Goal: Navigation & Orientation: Find specific page/section

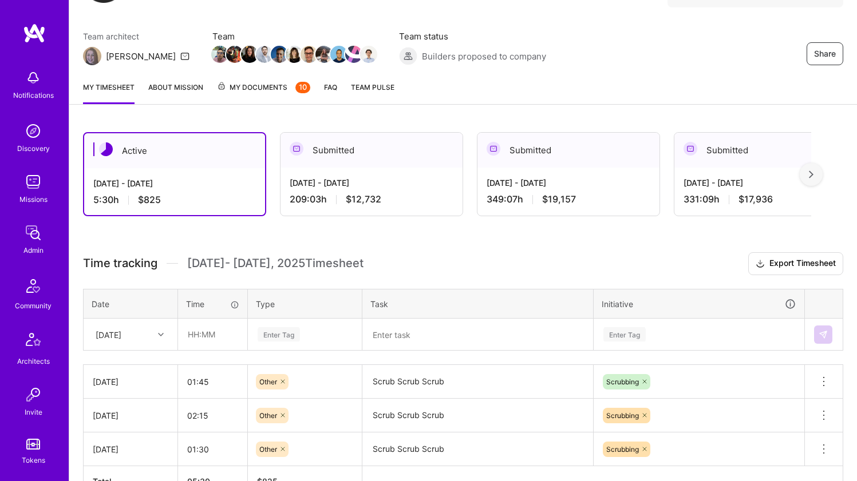
scroll to position [201, 0]
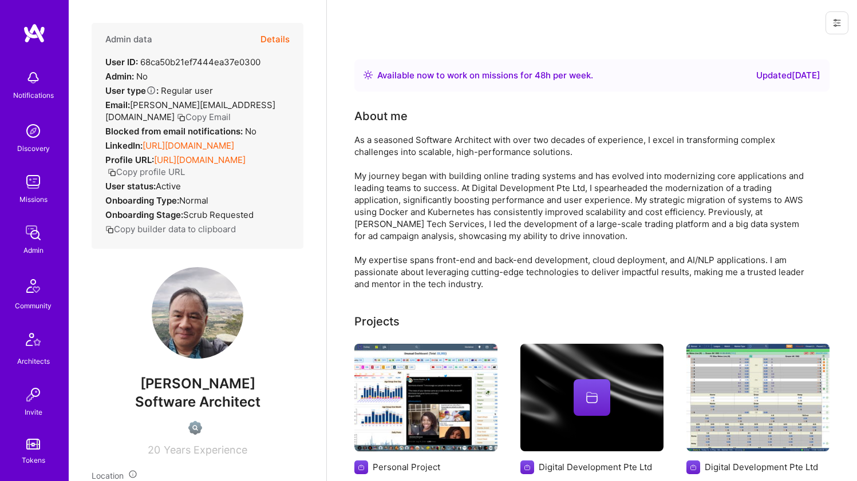
click at [216, 145] on link "[URL][DOMAIN_NAME]" at bounding box center [189, 145] width 92 height 11
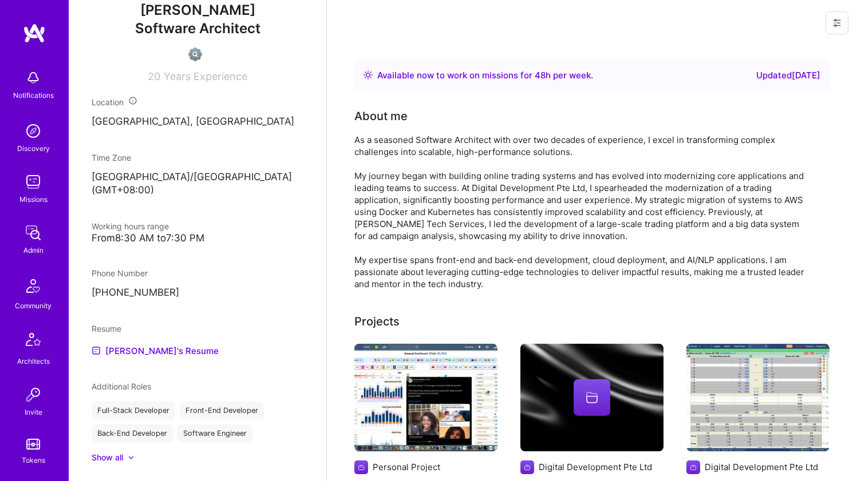
scroll to position [388, 0]
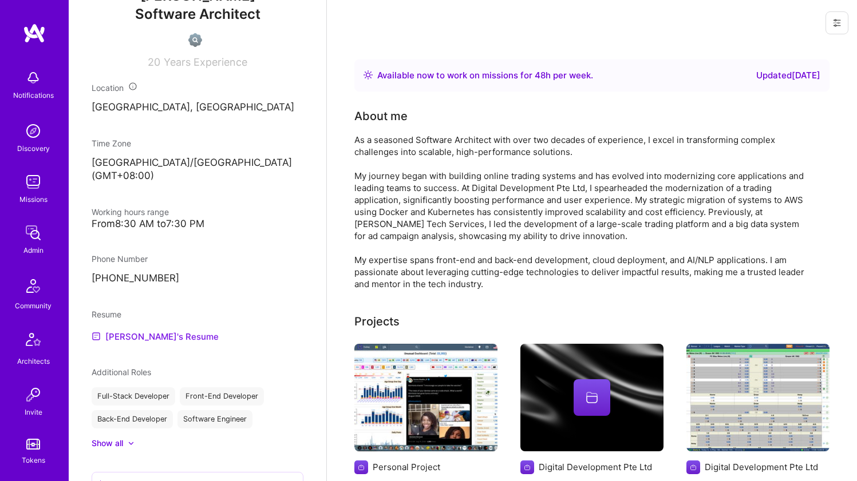
click at [136, 330] on link "[PERSON_NAME]'s Resume" at bounding box center [155, 337] width 127 height 14
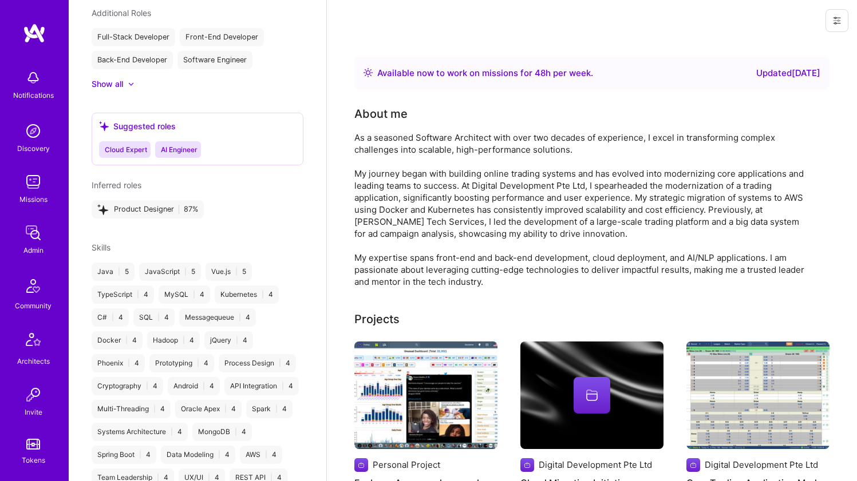
scroll to position [616, 0]
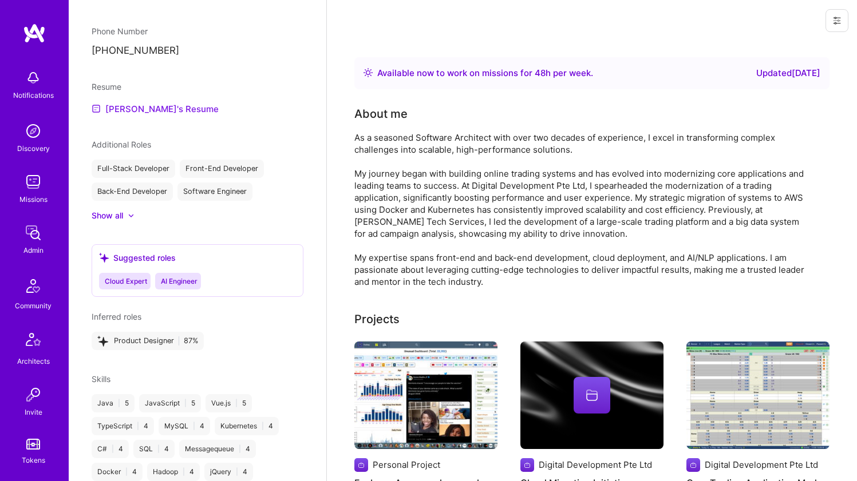
click at [141, 105] on link "[PERSON_NAME]'s Resume" at bounding box center [155, 109] width 127 height 14
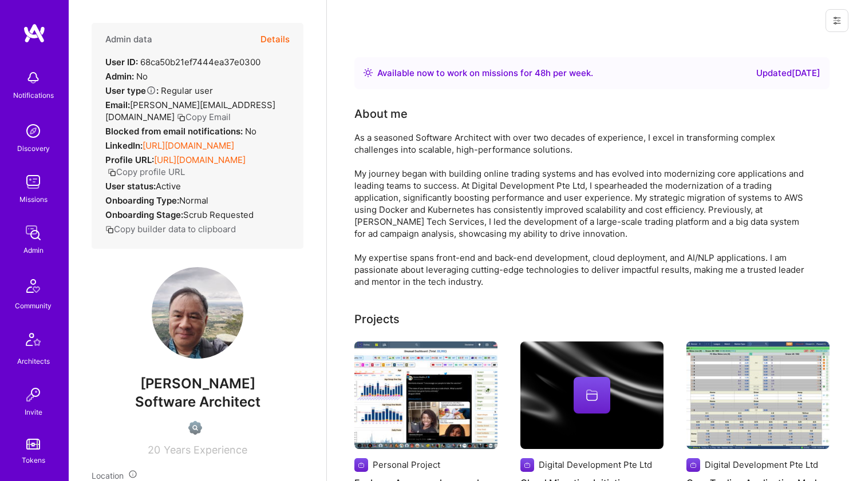
scroll to position [0, 0]
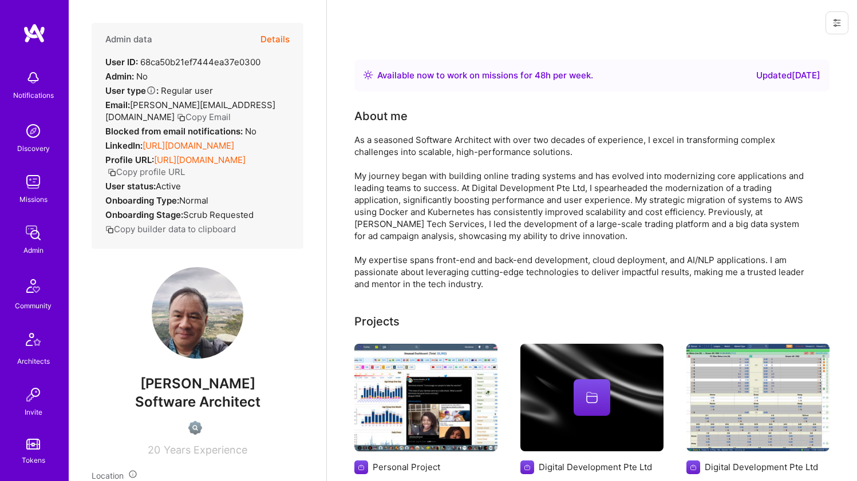
click at [384, 161] on div "As a seasoned Software Architect with over two decades of experience, I excel i…" at bounding box center [583, 212] width 458 height 156
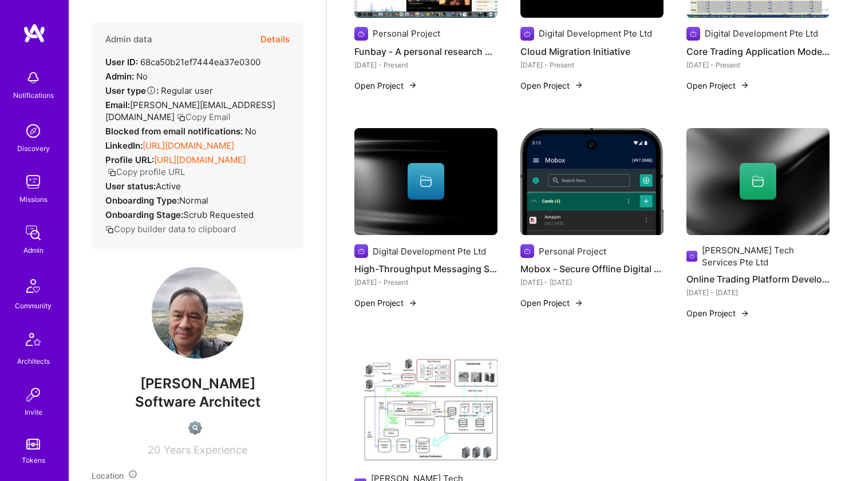
scroll to position [331, 0]
